Goal: Task Accomplishment & Management: Manage account settings

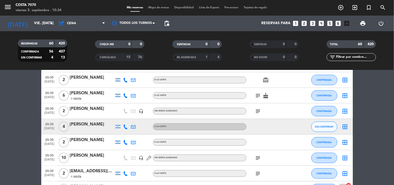
scroll to position [144, 0]
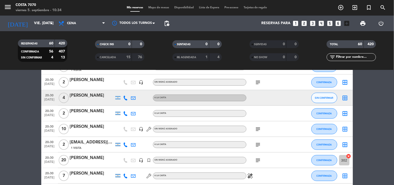
click at [125, 96] on icon at bounding box center [125, 97] width 5 height 5
click at [121, 86] on span "Copiar" at bounding box center [120, 88] width 11 height 5
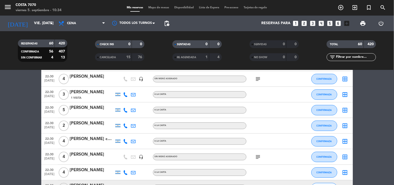
scroll to position [577, 0]
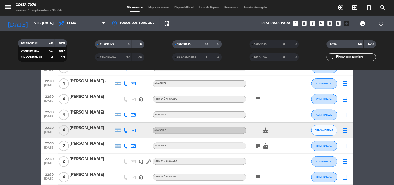
click at [126, 130] on icon at bounding box center [125, 130] width 5 height 5
click at [123, 121] on span "Copiar" at bounding box center [121, 121] width 11 height 5
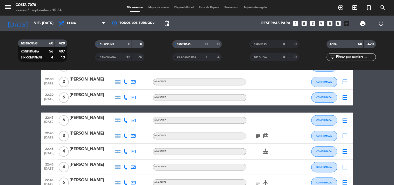
scroll to position [836, 0]
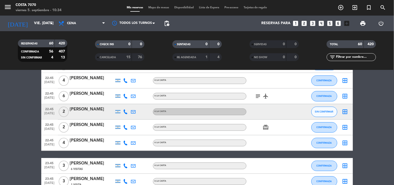
click at [125, 112] on icon at bounding box center [125, 111] width 5 height 5
click at [127, 102] on span "content_paste" at bounding box center [129, 103] width 4 height 4
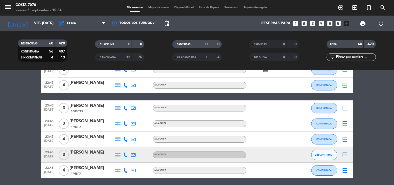
scroll to position [913, 0]
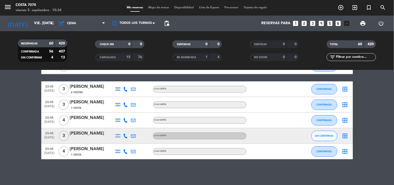
click at [125, 135] on icon at bounding box center [125, 135] width 5 height 5
click at [124, 127] on span "Copiar" at bounding box center [121, 126] width 11 height 5
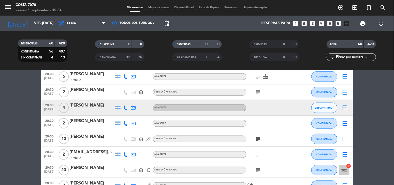
scroll to position [0, 0]
